Goal: Task Accomplishment & Management: Complete application form

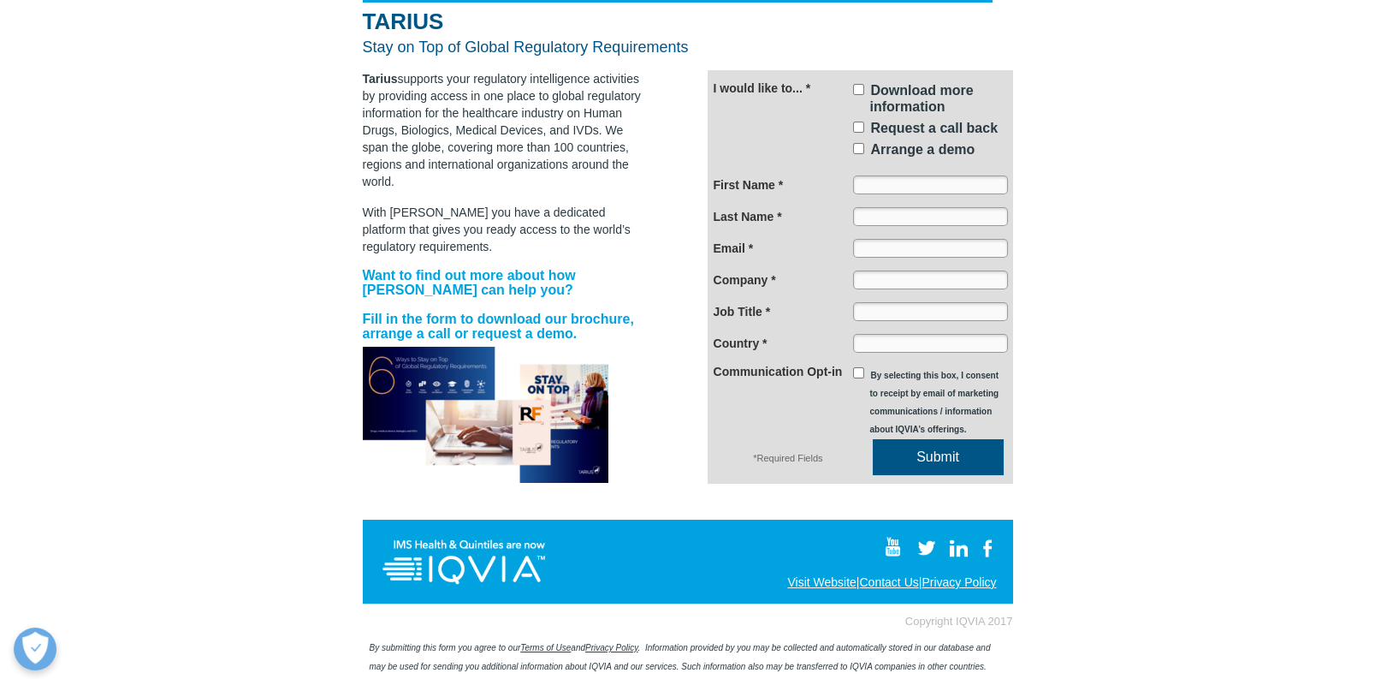
click at [896, 87] on span "Download more information" at bounding box center [922, 98] width 104 height 31
click at [864, 87] on input "Download more information" at bounding box center [858, 89] width 11 height 11
checkbox input "true"
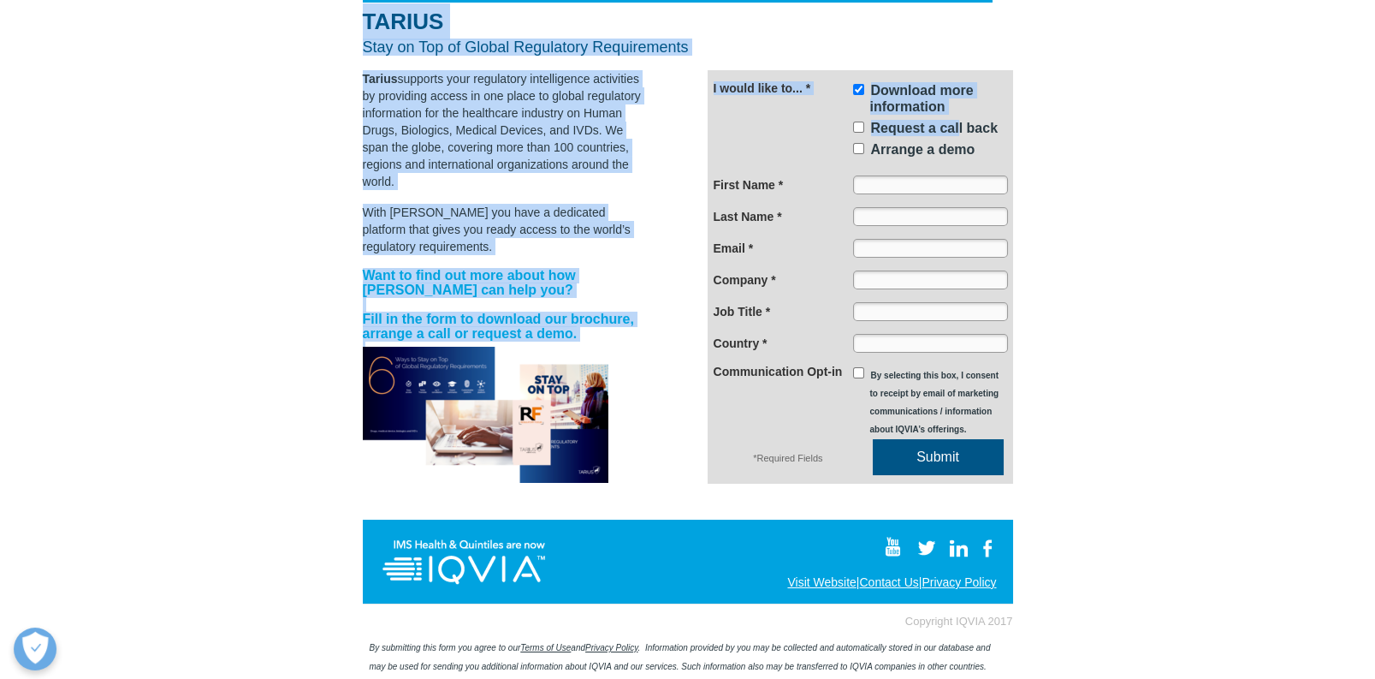
drag, startPoint x: 959, startPoint y: 133, endPoint x: 888, endPoint y: 241, distance: 129.8
click at [1046, 300] on div "TARIUS Stay on Top of Global Regulatory Requirements Tarius supports your regul…" at bounding box center [687, 274] width 1375 height 810
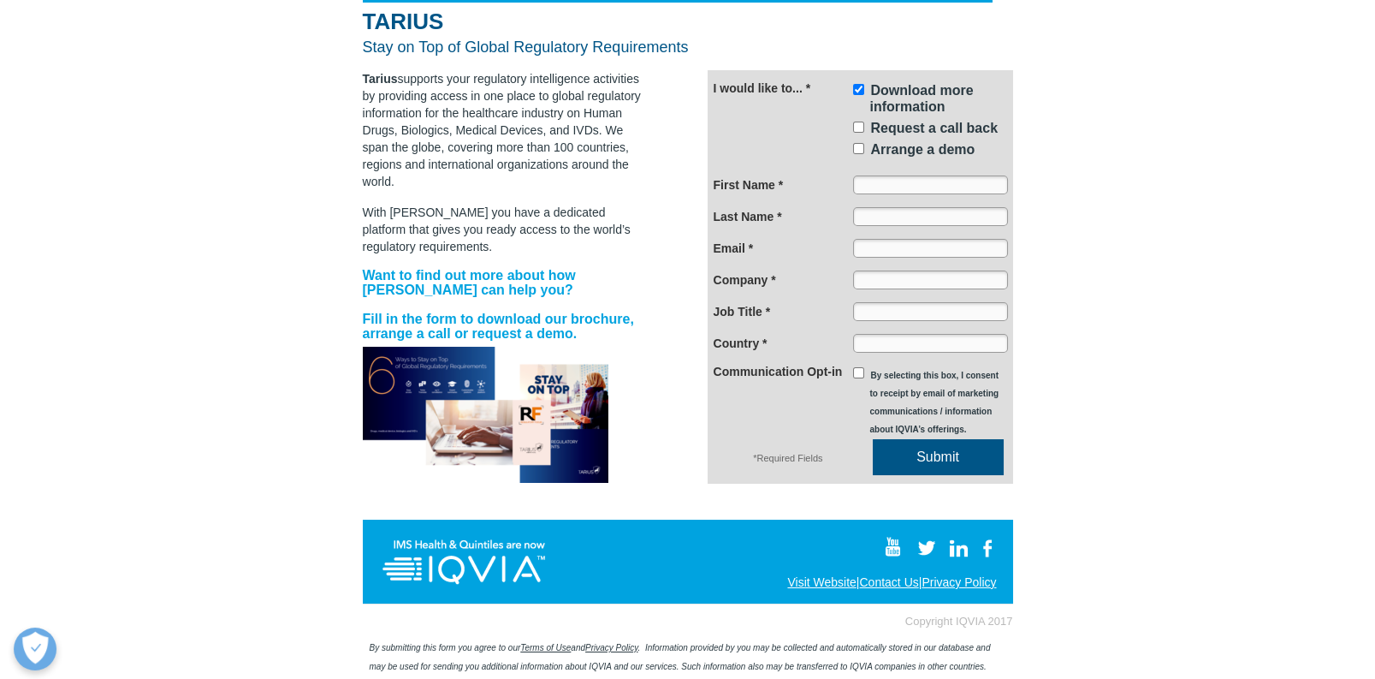
click at [860, 177] on input "First Name *" at bounding box center [930, 184] width 155 height 19
type input "ㅁ"
type input "Cathy"
type input "Kim"
type input "d"
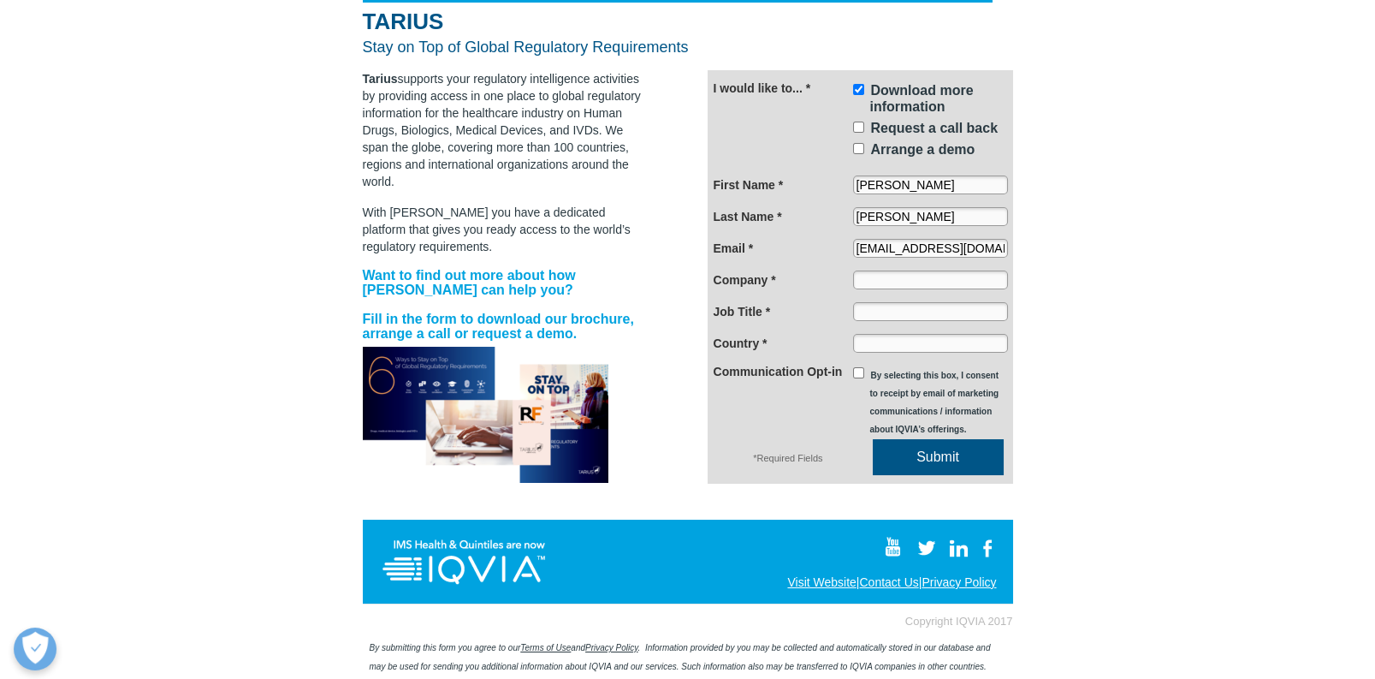
type input "kdjo5331@gmail.com"
paste input "olix pharmaceuticals"
type input "olix pharmaceuticals"
click at [959, 312] on input "Job Title *" at bounding box center [930, 311] width 155 height 19
type input "Intern"
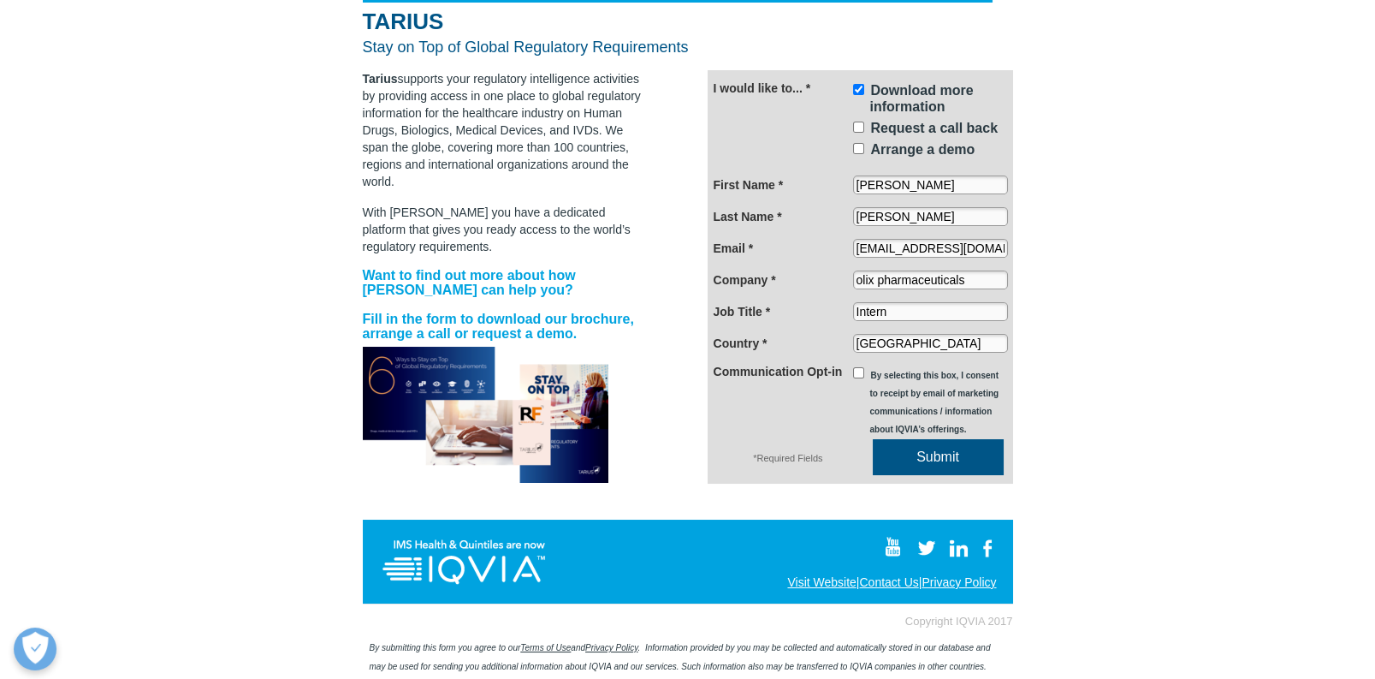
type input "South Korea"
click at [871, 379] on span "By selecting this box, I consent to receipt by email of marketing communication…" at bounding box center [934, 401] width 129 height 63
click at [864, 378] on input "By selecting this box, I consent to receipt by email of marketing communication…" at bounding box center [858, 372] width 11 height 11
click at [900, 373] on span "By selecting this box, I consent to receipt by email of marketing communication…" at bounding box center [934, 401] width 129 height 63
click at [864, 373] on input "By selecting this box, I consent to receipt by email of marketing communication…" at bounding box center [858, 372] width 11 height 11
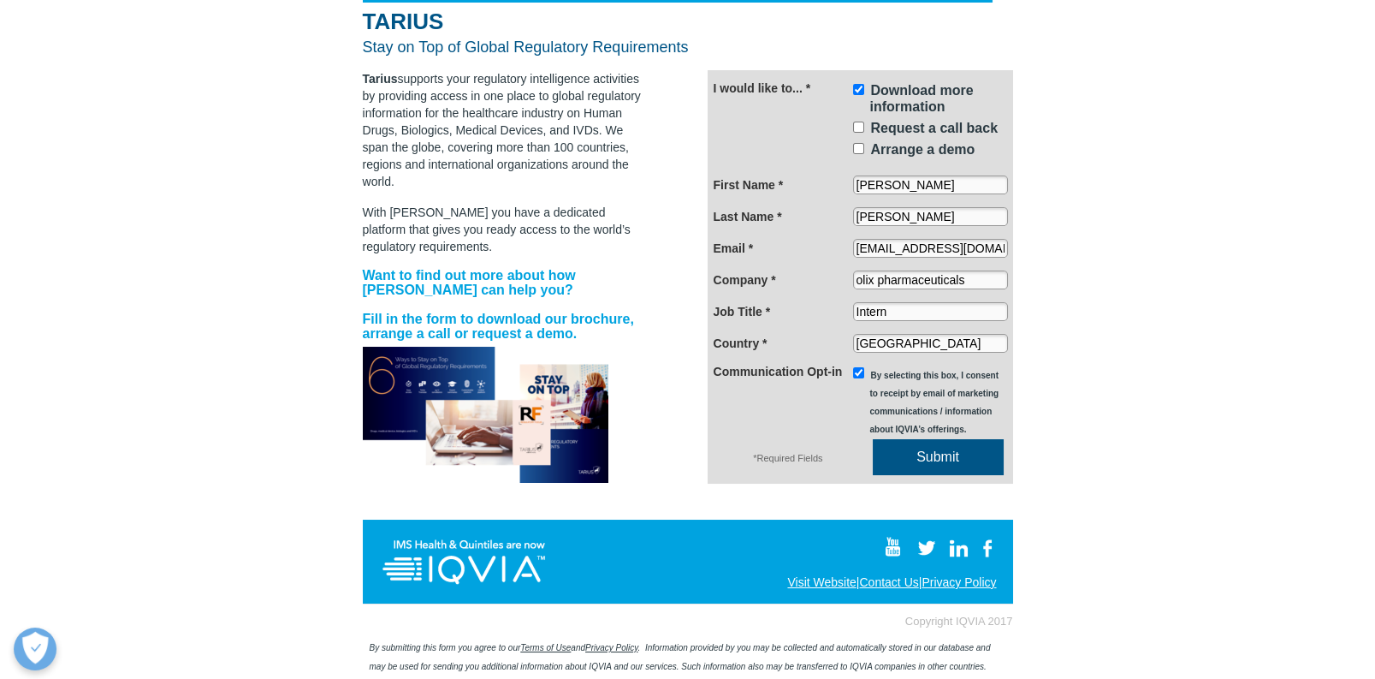
checkbox input "false"
click at [935, 451] on span "Submit" at bounding box center [938, 456] width 131 height 16
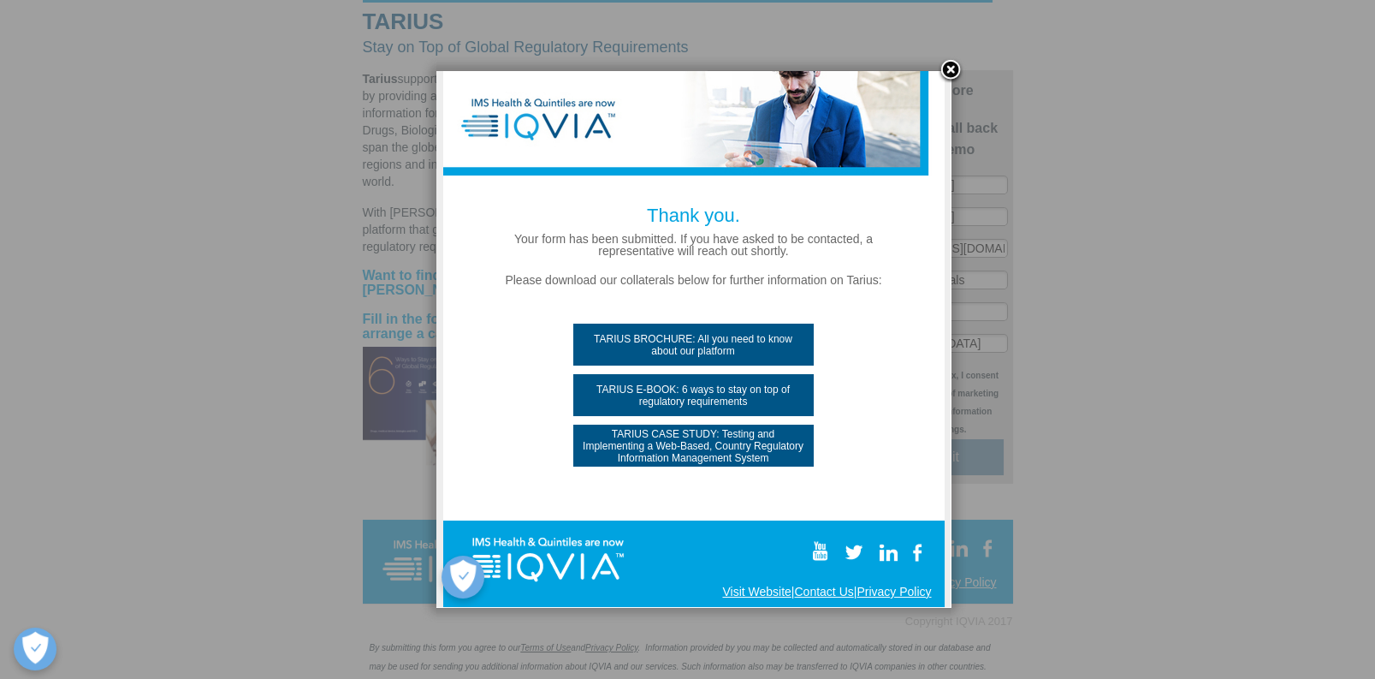
click at [721, 323] on link "TARIUS BROCHURE: All you need to know about our platform" at bounding box center [693, 344] width 240 height 42
click at [730, 388] on span "TARIUS E-BOOK: 6 ways to stay on top of regulatory requirements" at bounding box center [693, 395] width 240 height 24
click at [705, 450] on span "TARIUS CASE STUDY: Testing and Implementing a Web-Based, Country Regulatory Inf…" at bounding box center [693, 446] width 240 height 36
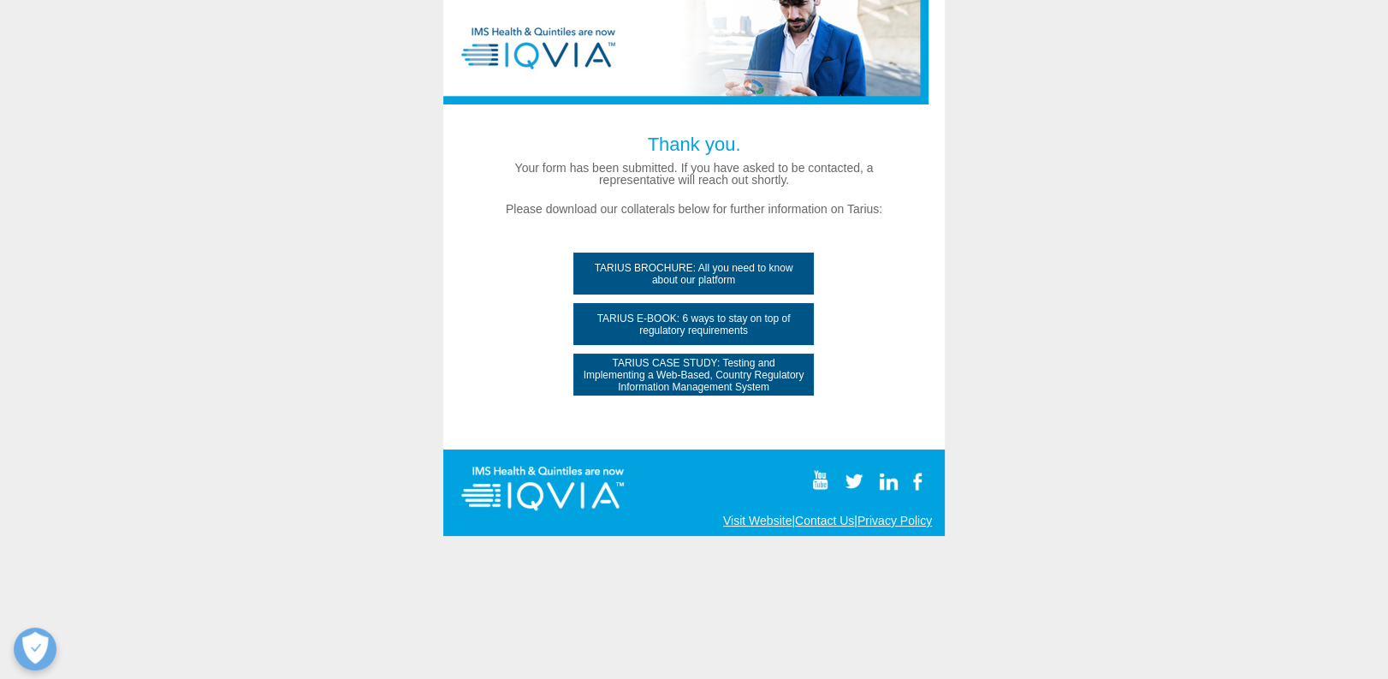
click at [712, 270] on span "TARIUS BROCHURE: All you need to know about our platform" at bounding box center [693, 274] width 240 height 24
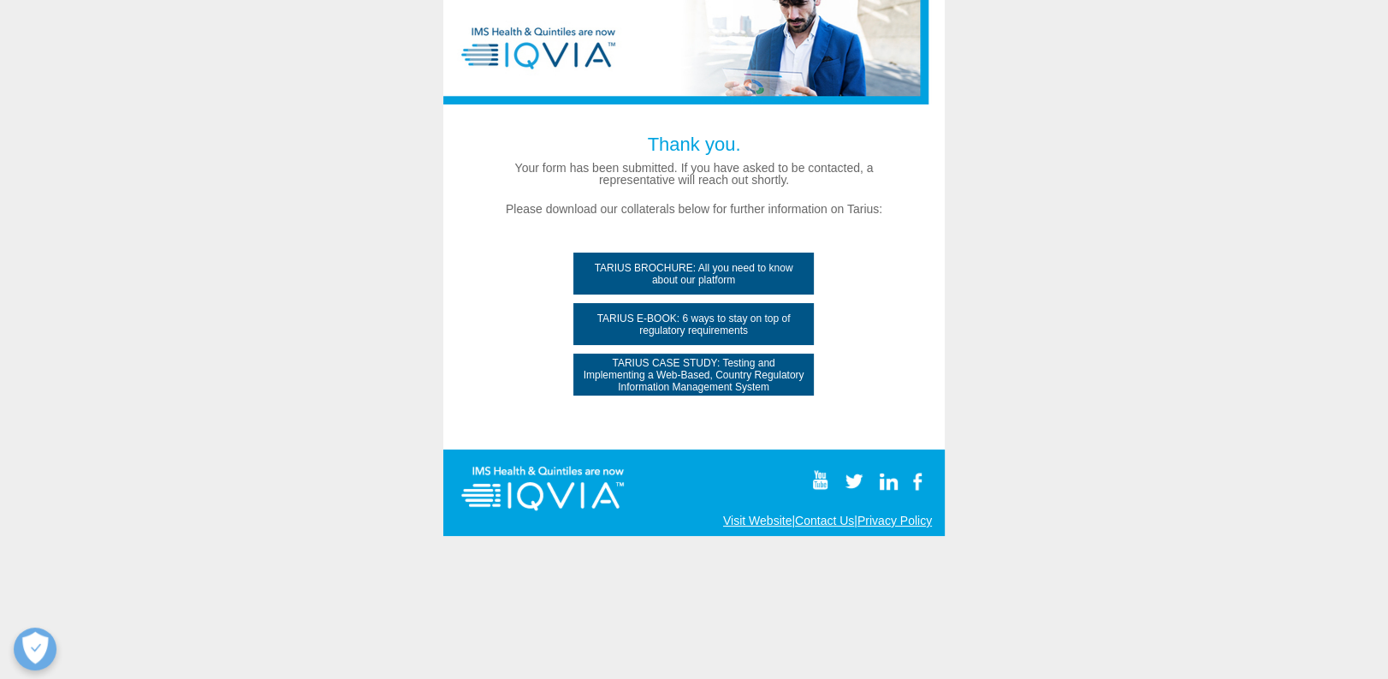
click at [892, 218] on div at bounding box center [693, 224] width 501 height 449
drag, startPoint x: 654, startPoint y: 200, endPoint x: 1021, endPoint y: 209, distance: 367.2
click at [891, 198] on div "Thank you. Your form has been submitted. I f you have asked to be contacted, a …" at bounding box center [694, 171] width 404 height 94
click at [1014, 215] on div at bounding box center [694, 339] width 1388 height 679
click at [779, 250] on div at bounding box center [693, 224] width 501 height 449
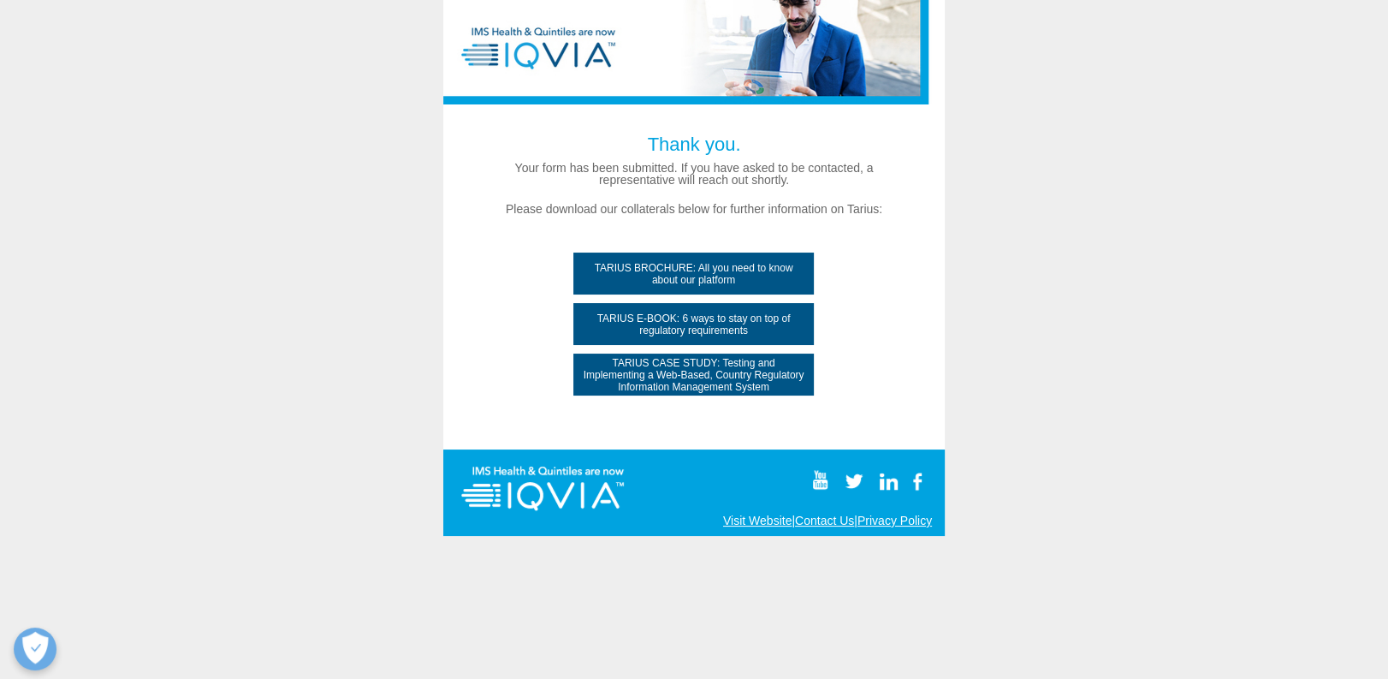
click at [779, 281] on span "TARIUS BROCHURE: All you need to know about our platform" at bounding box center [693, 274] width 240 height 24
click at [777, 265] on span "TARIUS BROCHURE: All you need to know about our platform" at bounding box center [693, 274] width 240 height 24
click at [786, 341] on link "TARIUS E-BOOK: 6 ways to stay on top of regulatory requirements" at bounding box center [693, 324] width 240 height 42
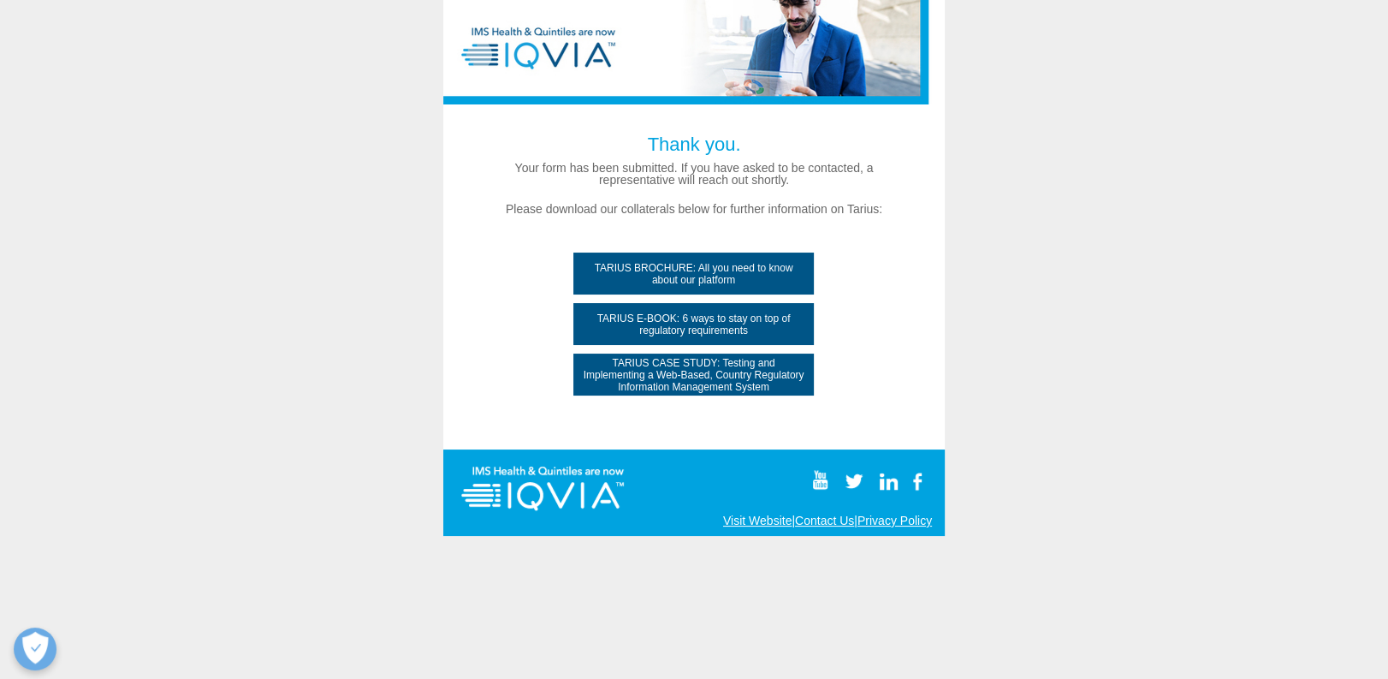
click at [801, 383] on span "TARIUS CASE STUDY: Testing and Implementing a Web-Based, Country Regulatory Inf…" at bounding box center [693, 375] width 240 height 36
click at [895, 380] on div at bounding box center [693, 224] width 501 height 449
click at [680, 281] on span "TARIUS BROCHURE: All you need to know about our platform" at bounding box center [693, 274] width 240 height 24
click at [684, 263] on span "TARIUS BROCHURE: All you need to know about our platform" at bounding box center [693, 274] width 240 height 24
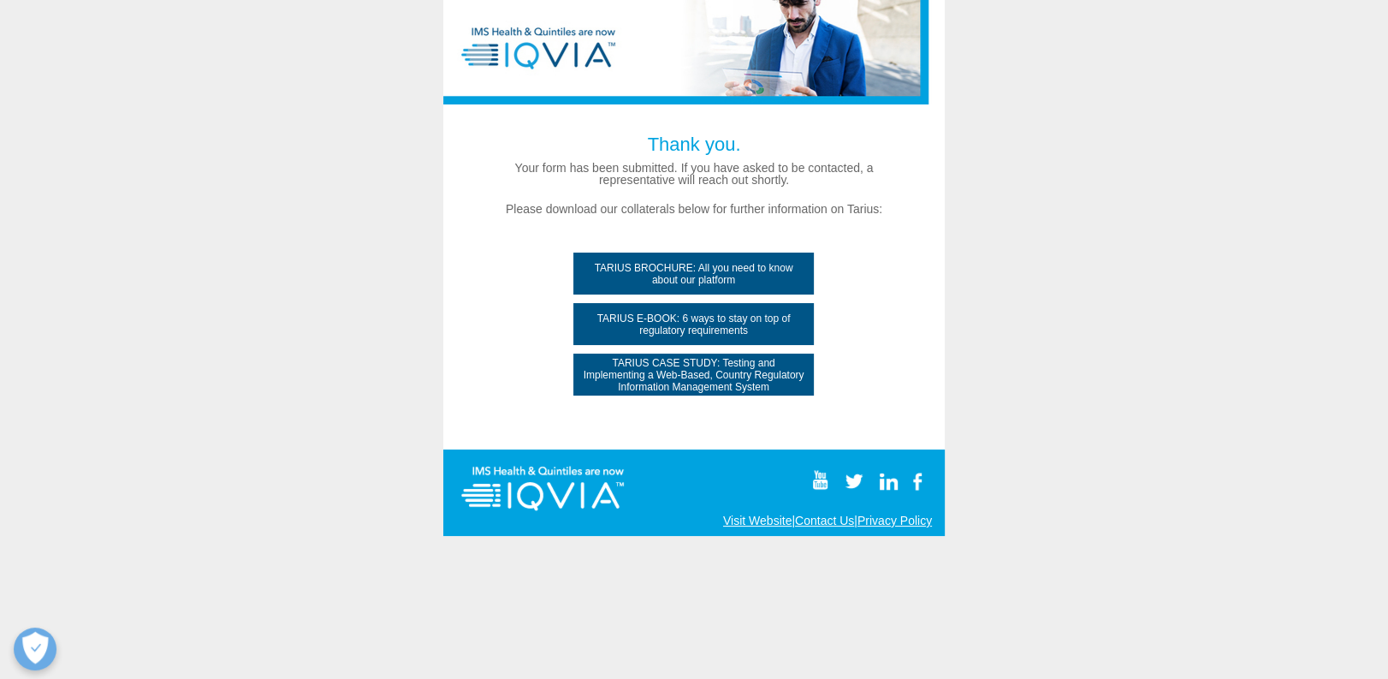
click at [684, 263] on span "TARIUS BROCHURE: All you need to know about our platform" at bounding box center [693, 274] width 240 height 24
